Goal: Task Accomplishment & Management: Use online tool/utility

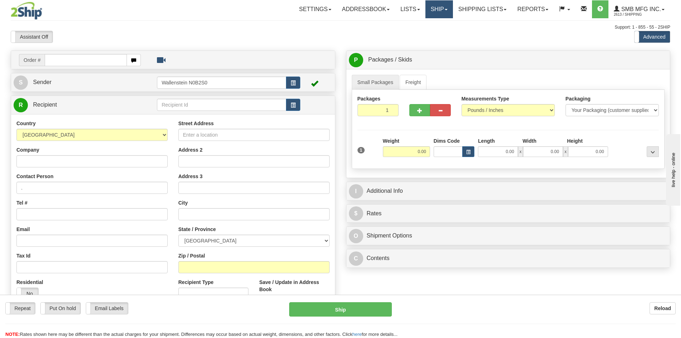
click at [429, 15] on link "Ship" at bounding box center [439, 9] width 28 height 18
click at [410, 26] on span "Ship Screen" at bounding box center [408, 25] width 27 height 6
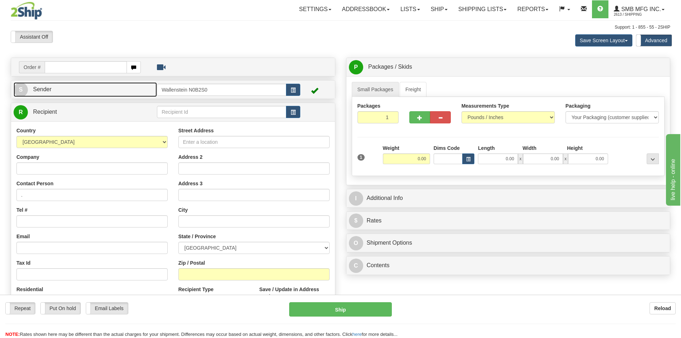
click at [87, 89] on link "S Sender" at bounding box center [85, 89] width 143 height 15
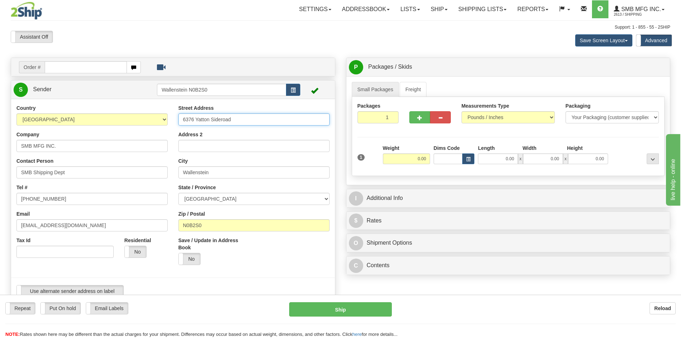
click at [272, 121] on input "6376 Yatton Sideroad" at bounding box center [253, 119] width 151 height 12
type input "6"
paste input "699 Welham Road"
type input "699 Welham Road"
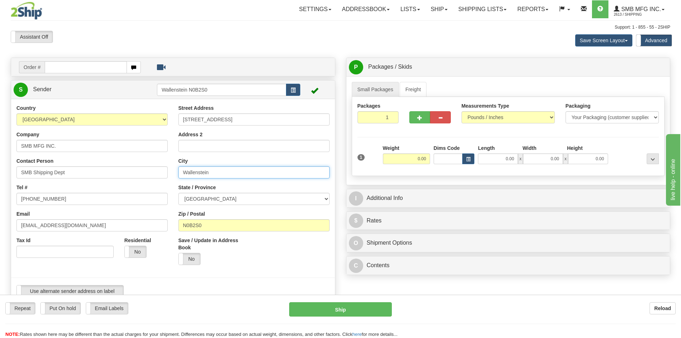
click at [218, 174] on input "Wallenstein" at bounding box center [253, 172] width 151 height 12
paste input "Barrie"
type input "Barrie"
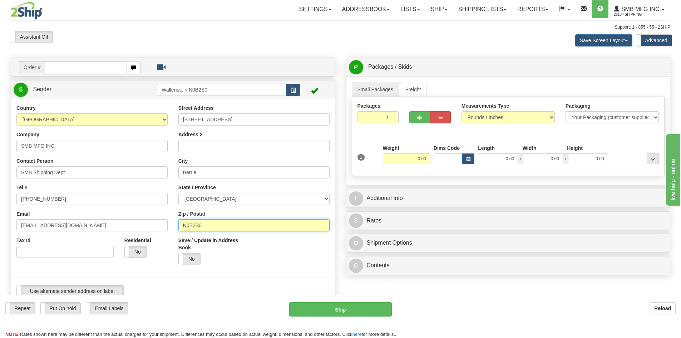
click at [222, 222] on input "N0B2S0" at bounding box center [253, 225] width 151 height 12
paste input "L4N 6C5"
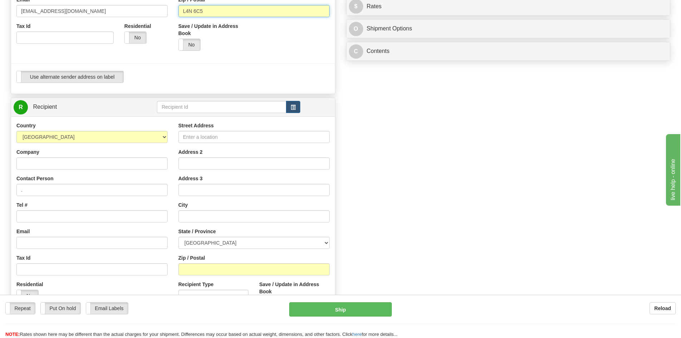
scroll to position [214, 0]
type input "L4N 6C5"
click at [207, 107] on input "text" at bounding box center [221, 106] width 129 height 12
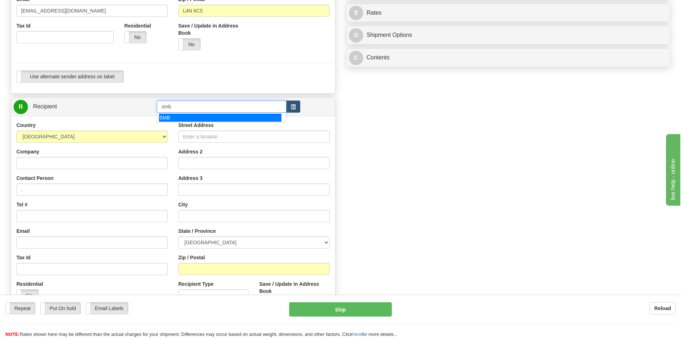
click at [200, 121] on div "SMB" at bounding box center [220, 118] width 123 height 8
type input "SMB"
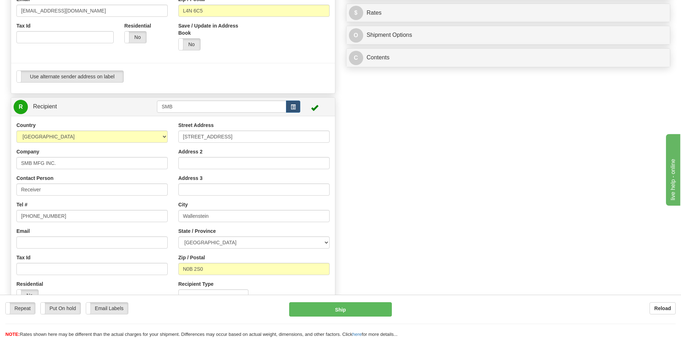
scroll to position [0, 0]
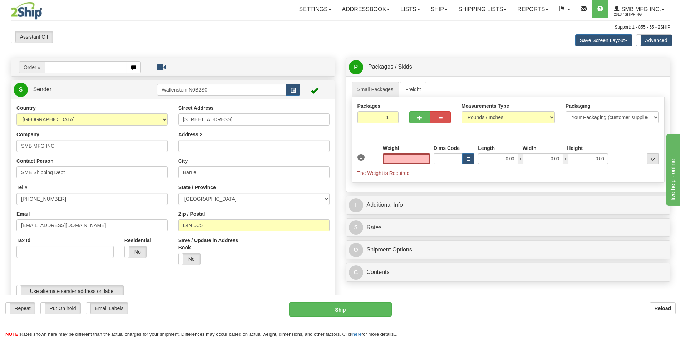
type input "0.00"
click at [404, 161] on input "0.00" at bounding box center [406, 158] width 47 height 11
click at [404, 161] on input "text" at bounding box center [406, 158] width 47 height 11
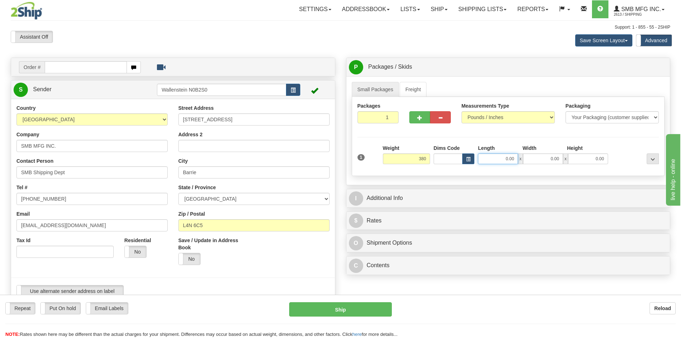
type input "380.00"
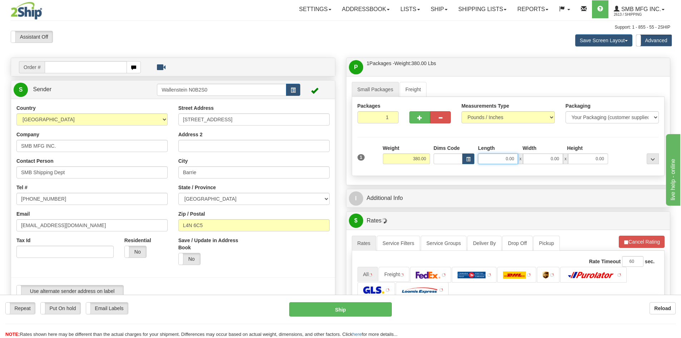
click at [492, 158] on input "0.00" at bounding box center [498, 158] width 40 height 11
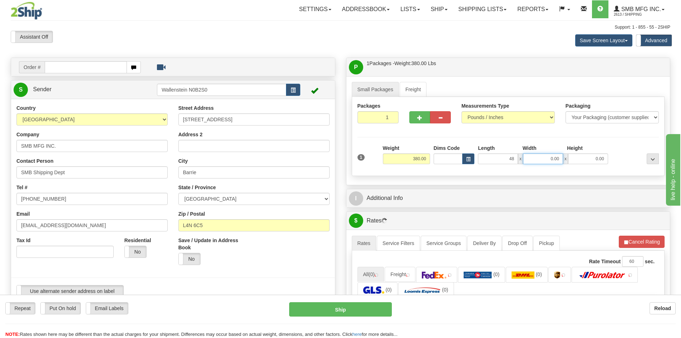
type input "48.00"
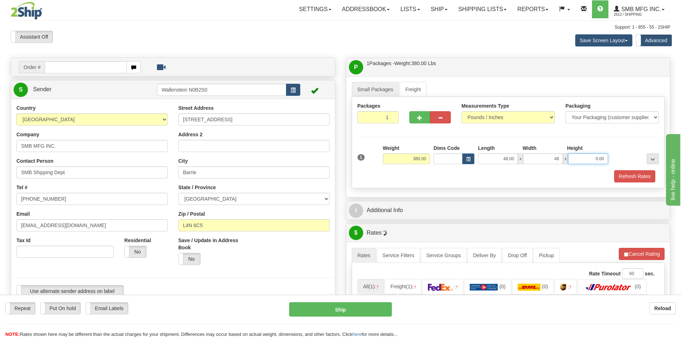
type input "48.00"
click at [630, 174] on button "Refresh Rates" at bounding box center [634, 176] width 41 height 12
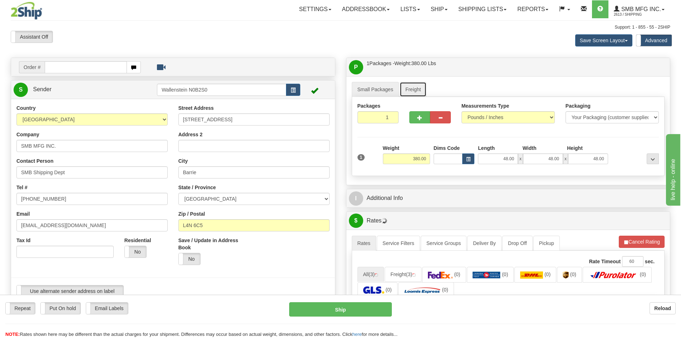
click at [416, 83] on link "Freight" at bounding box center [412, 89] width 27 height 15
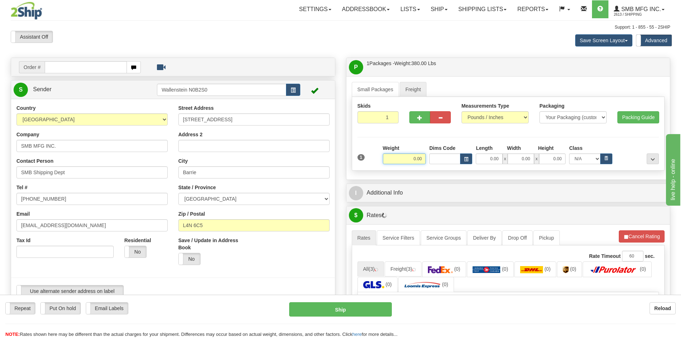
click at [402, 155] on input "0.00" at bounding box center [404, 158] width 43 height 11
type input "380.00"
type input "48.00"
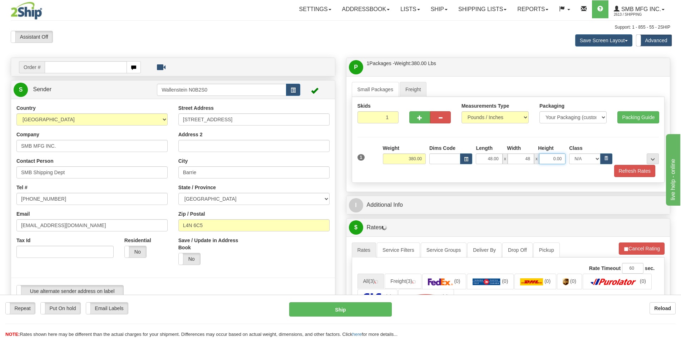
type input "48.00"
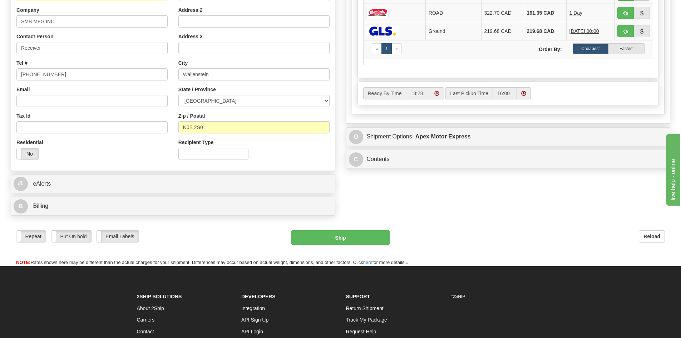
scroll to position [357, 0]
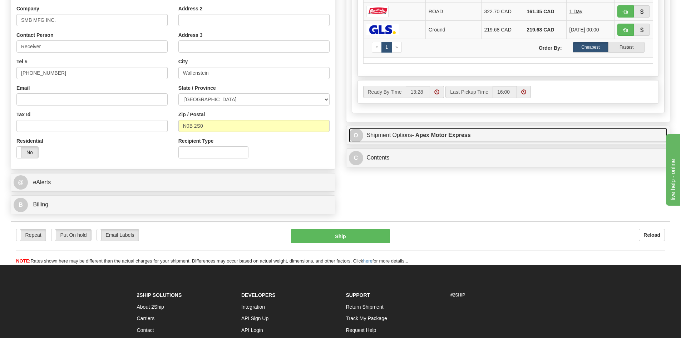
type input "48.00"
click at [429, 132] on strong "- Apex Motor Express" at bounding box center [441, 135] width 59 height 6
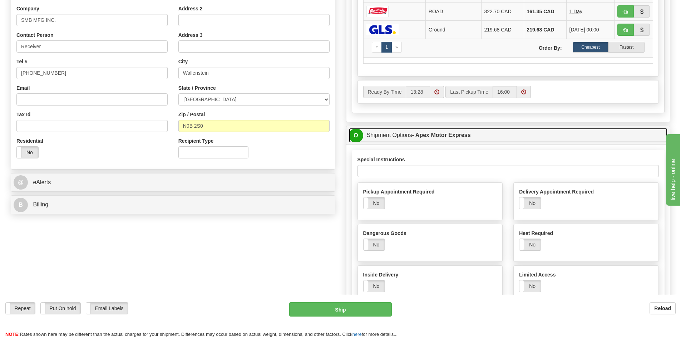
click at [436, 132] on strong "- Apex Motor Express" at bounding box center [441, 135] width 59 height 6
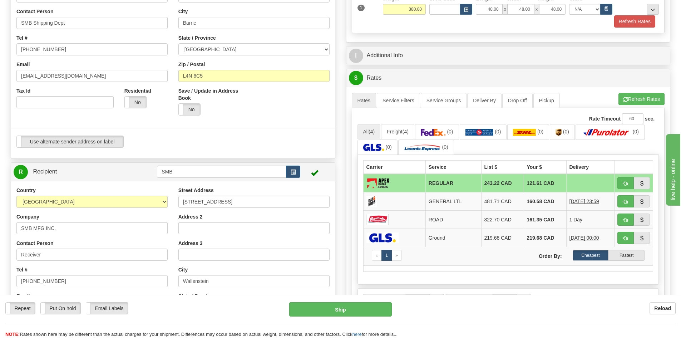
scroll to position [143, 0]
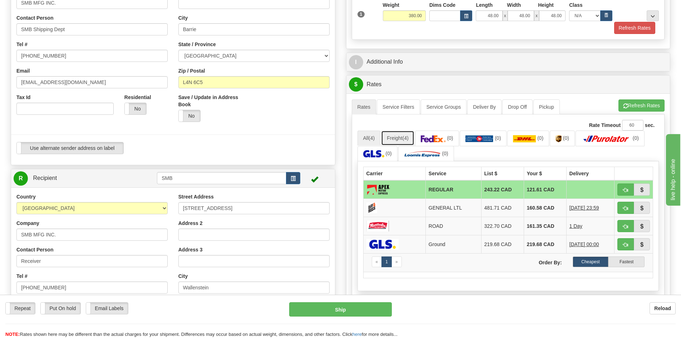
click at [404, 137] on link "Freight (4)" at bounding box center [397, 137] width 33 height 15
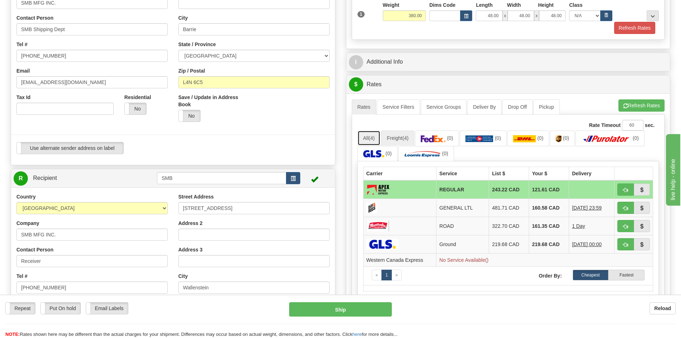
click at [368, 131] on link "All (4)" at bounding box center [368, 137] width 23 height 15
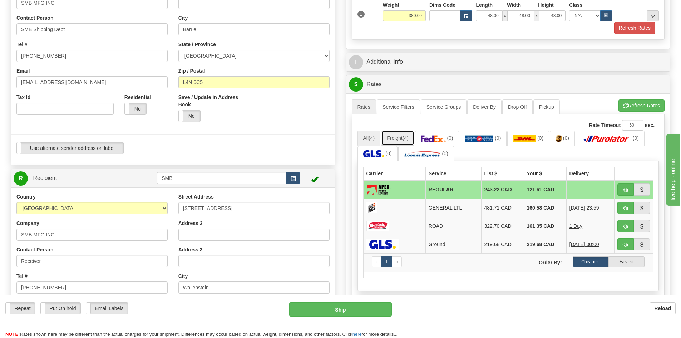
click at [413, 140] on link "Freight (4)" at bounding box center [397, 137] width 33 height 15
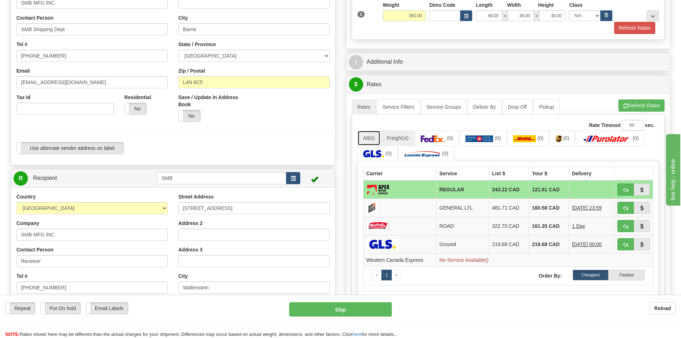
click at [378, 138] on link "All (4)" at bounding box center [368, 137] width 23 height 15
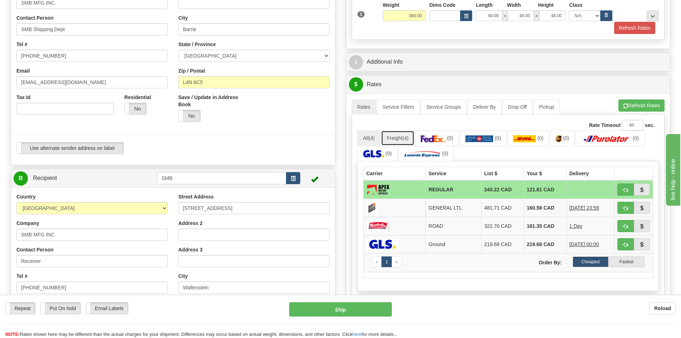
click at [394, 137] on link "Freight (4)" at bounding box center [397, 137] width 33 height 15
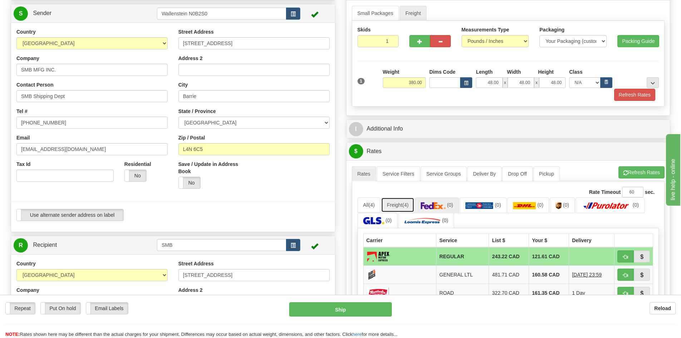
scroll to position [71, 0]
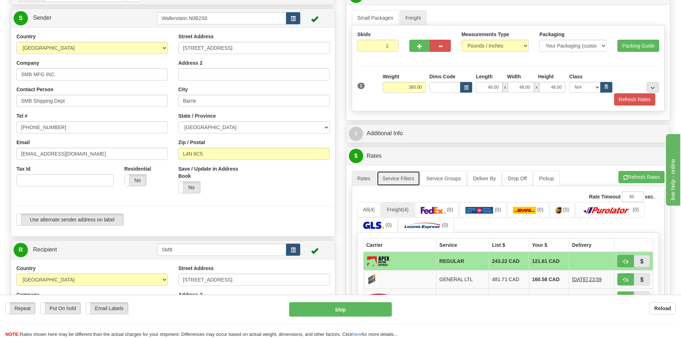
click at [397, 171] on link "Service Filters" at bounding box center [398, 178] width 43 height 15
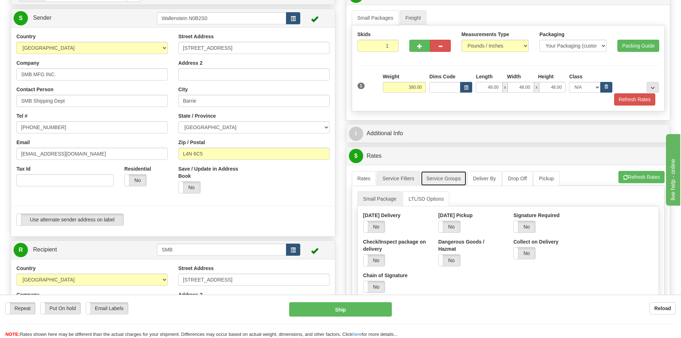
click at [433, 178] on link "Service Groups" at bounding box center [444, 178] width 46 height 15
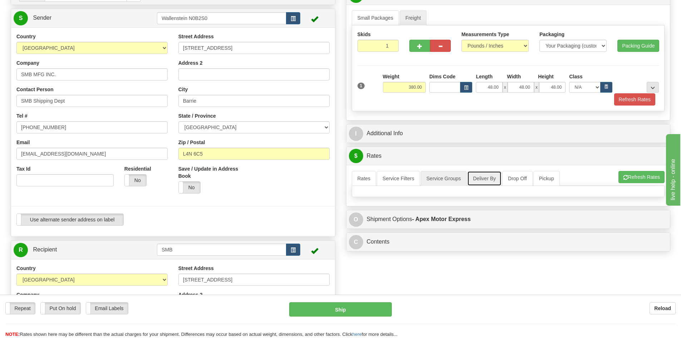
click at [476, 181] on link "Deliver By" at bounding box center [484, 178] width 34 height 15
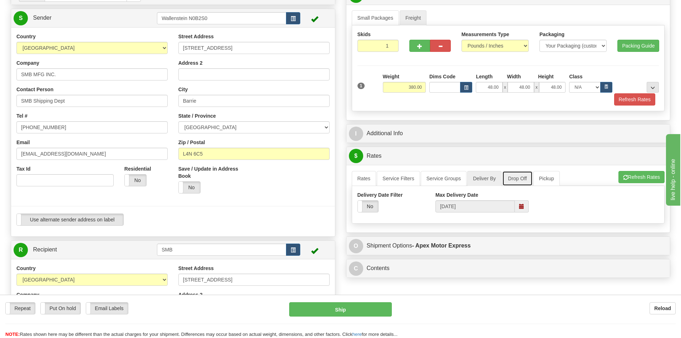
click at [519, 179] on link "Drop Off" at bounding box center [517, 178] width 30 height 15
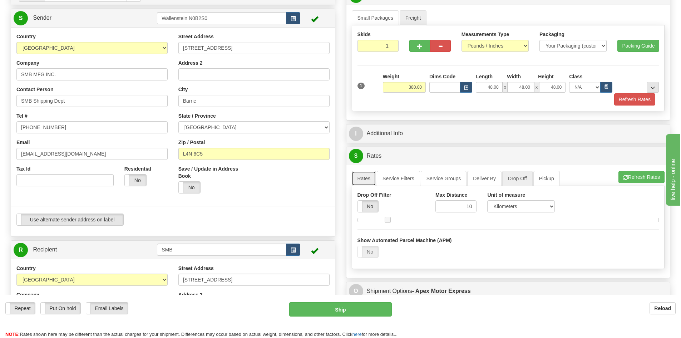
click at [362, 180] on link "Rates" at bounding box center [364, 178] width 25 height 15
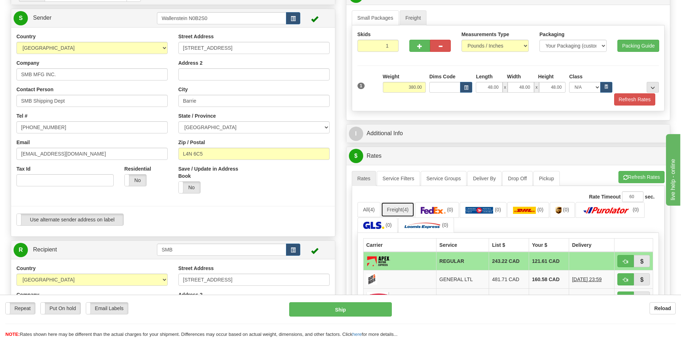
click at [398, 210] on link "Freight (4)" at bounding box center [397, 209] width 33 height 15
click at [373, 211] on span "(4)" at bounding box center [371, 210] width 6 height 6
click at [400, 211] on link "Freight (4)" at bounding box center [397, 209] width 33 height 15
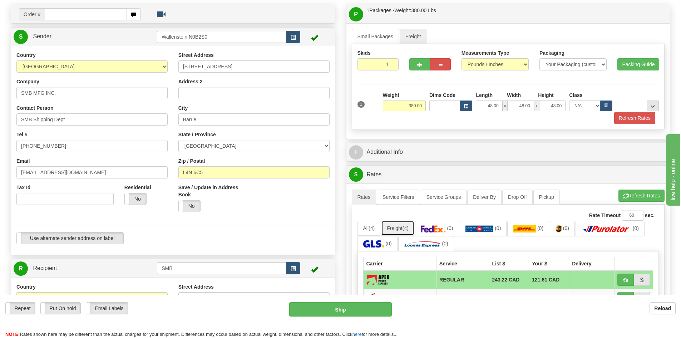
scroll to position [0, 0]
